Goal: Check status: Check status

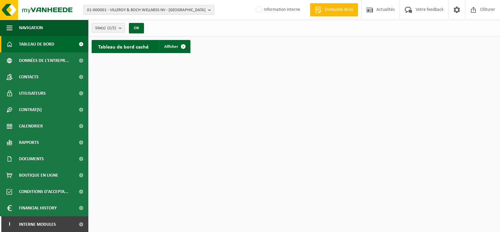
click at [126, 8] on span "01-000001 - VILLEROY & BOCH WELLNESS NV - ROESELARE" at bounding box center [146, 10] width 118 height 10
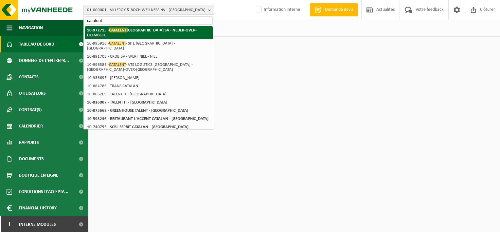
type input "catalent"
click at [135, 30] on strong "10-972715 - CATALENT BELGIUM SA - NEDER-OVER-HEEMBEEK" at bounding box center [142, 32] width 110 height 10
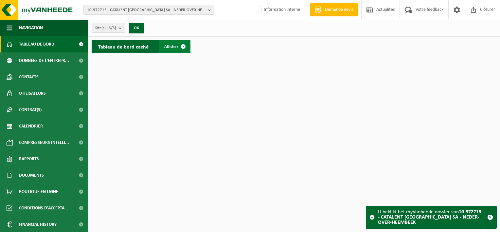
click at [169, 48] on span "Afficher" at bounding box center [171, 46] width 14 height 4
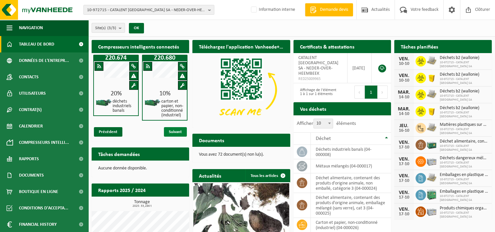
drag, startPoint x: 171, startPoint y: 131, endPoint x: 166, endPoint y: 133, distance: 5.9
click at [166, 133] on span "Suivant" at bounding box center [175, 131] width 23 height 9
drag, startPoint x: 166, startPoint y: 133, endPoint x: 113, endPoint y: 131, distance: 53.0
click at [113, 131] on span "Précédent" at bounding box center [108, 131] width 28 height 9
click at [119, 96] on div "20%" at bounding box center [116, 93] width 44 height 7
